Goal: Task Accomplishment & Management: Use online tool/utility

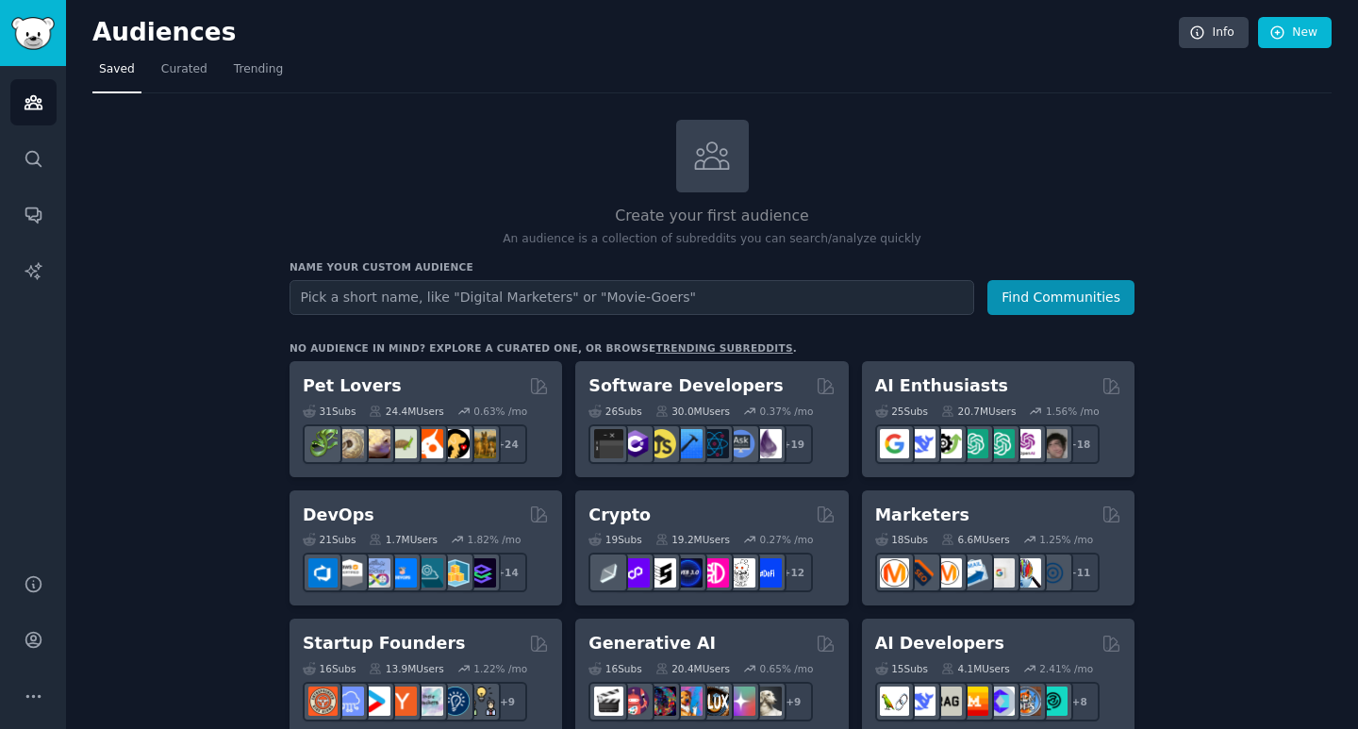
scroll to position [32, 0]
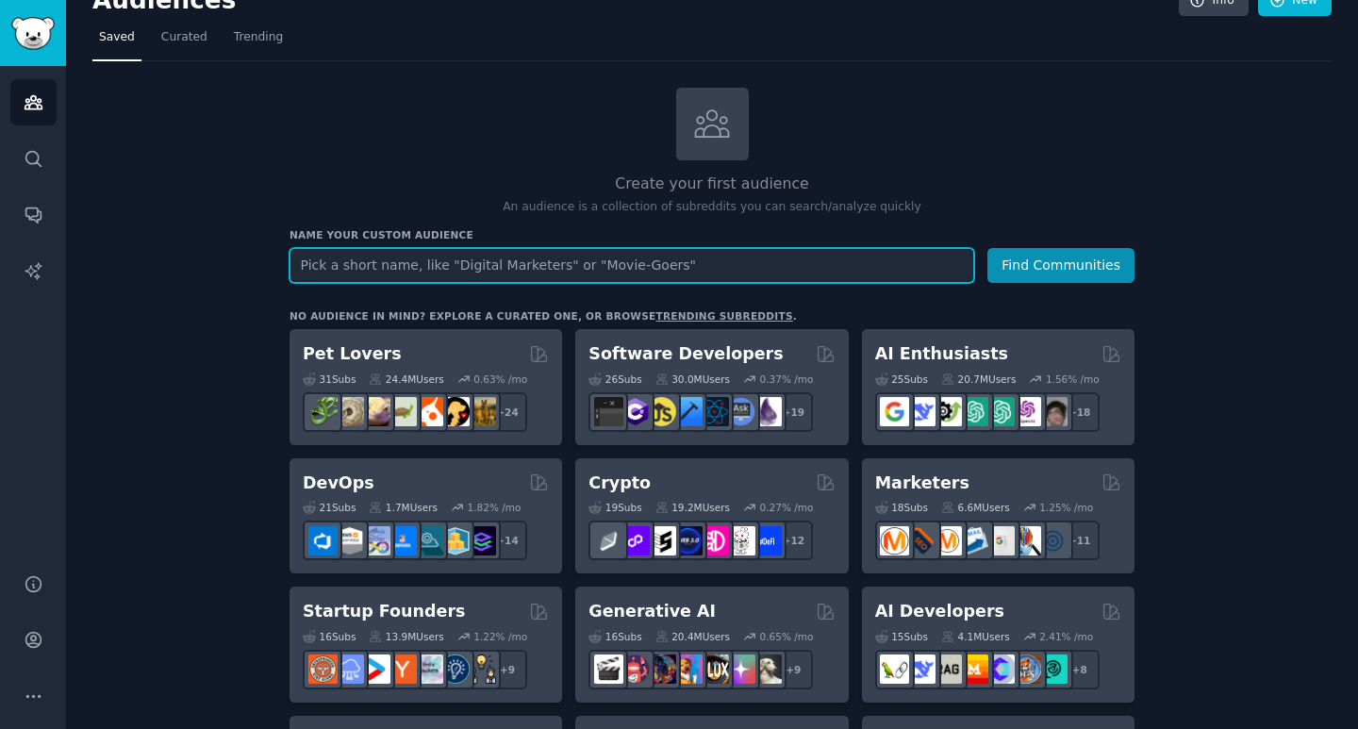
click at [507, 261] on input "text" at bounding box center [632, 265] width 685 height 35
type input "low carb cooking"
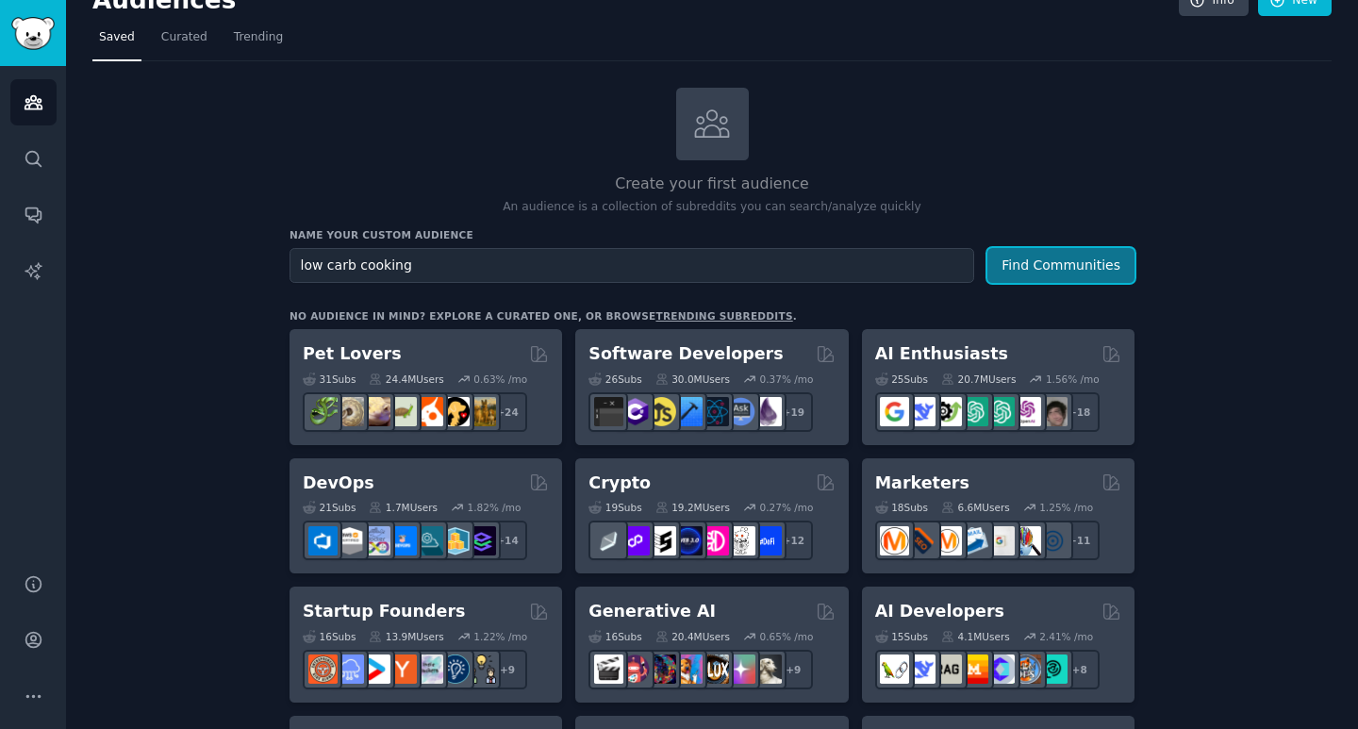
click at [1044, 263] on button "Find Communities" at bounding box center [1060, 265] width 147 height 35
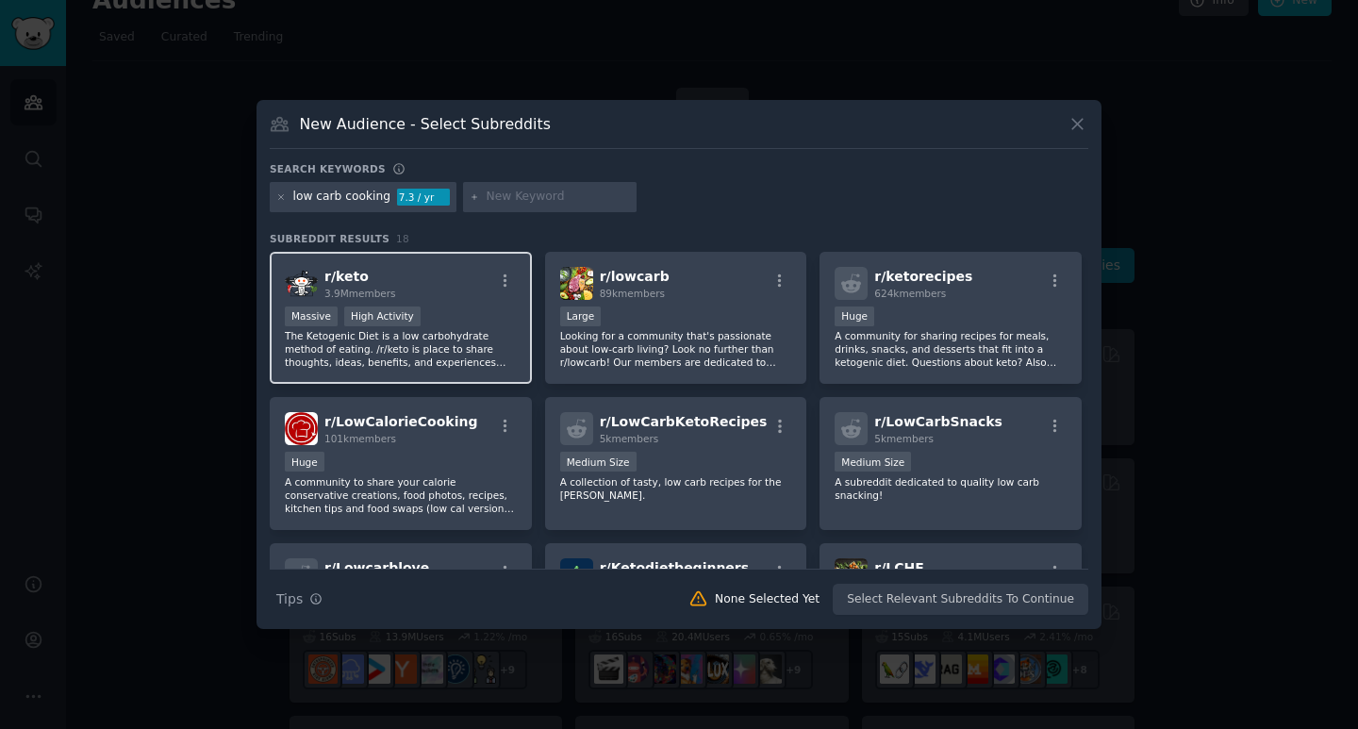
click at [411, 273] on div "r/ keto 3.9M members" at bounding box center [401, 283] width 232 height 33
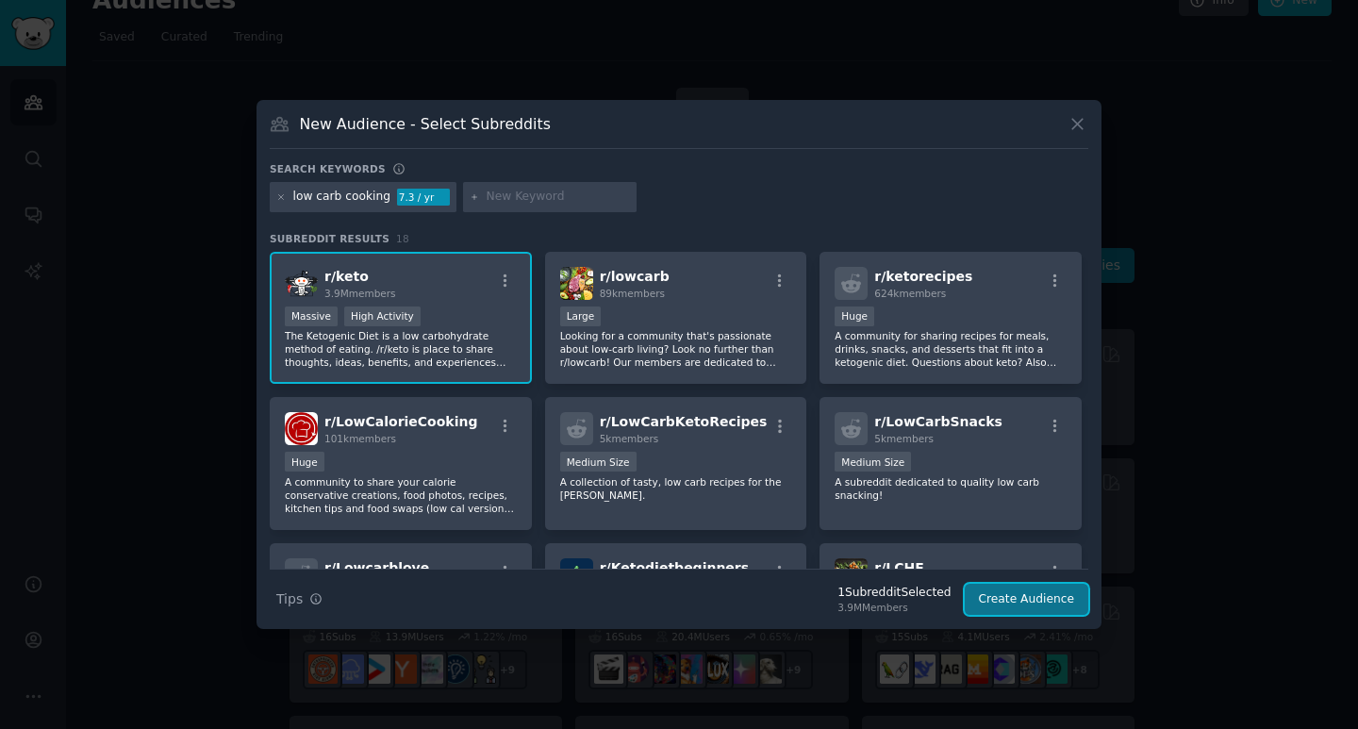
click at [1024, 603] on button "Create Audience" at bounding box center [1027, 600] width 124 height 32
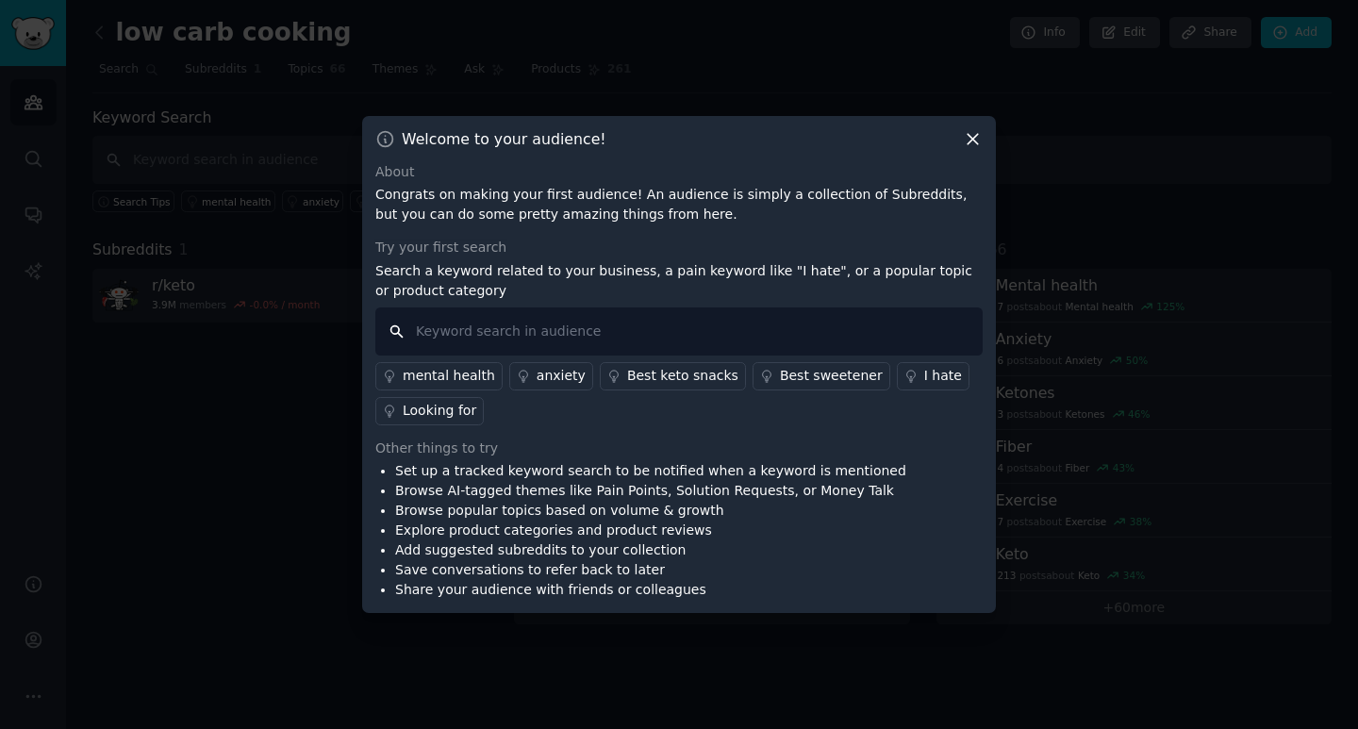
click at [513, 339] on input "text" at bounding box center [678, 331] width 607 height 48
type input "pain & anger"
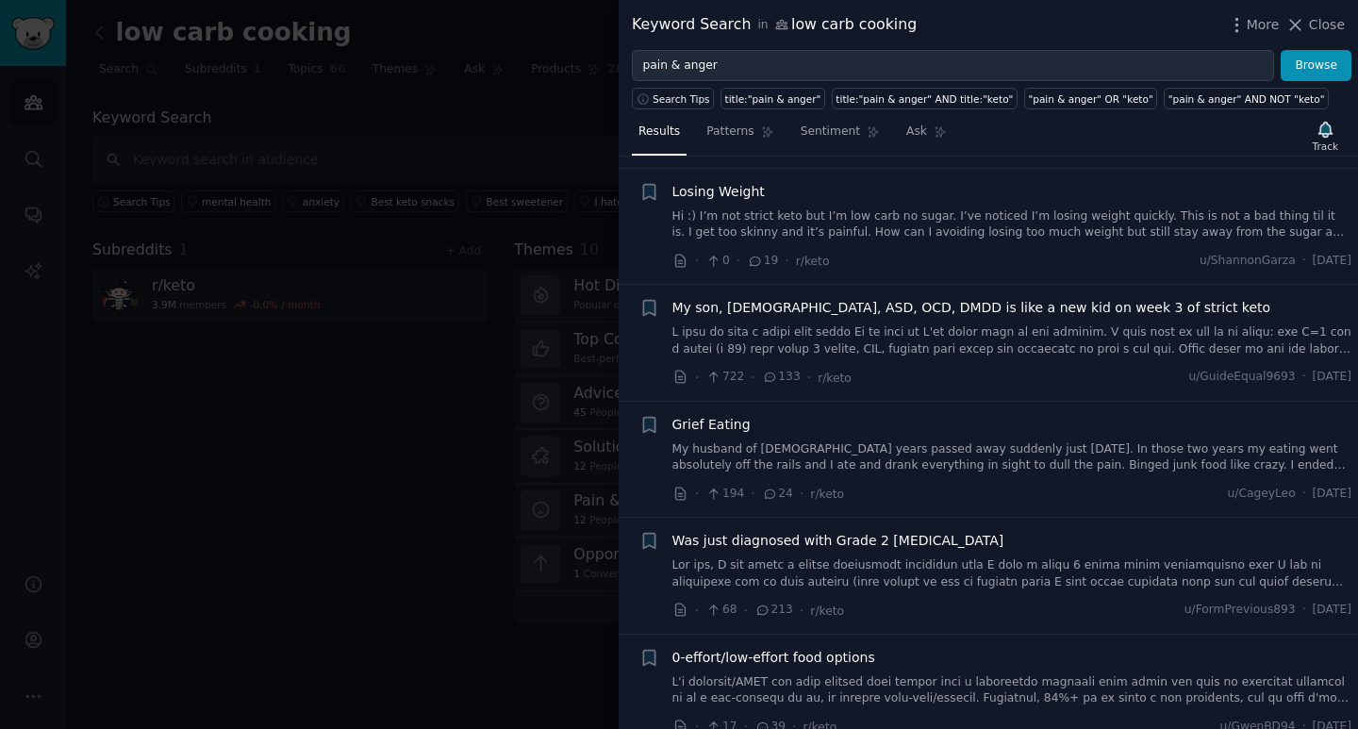
scroll to position [4244, 0]
